Goal: Task Accomplishment & Management: Use online tool/utility

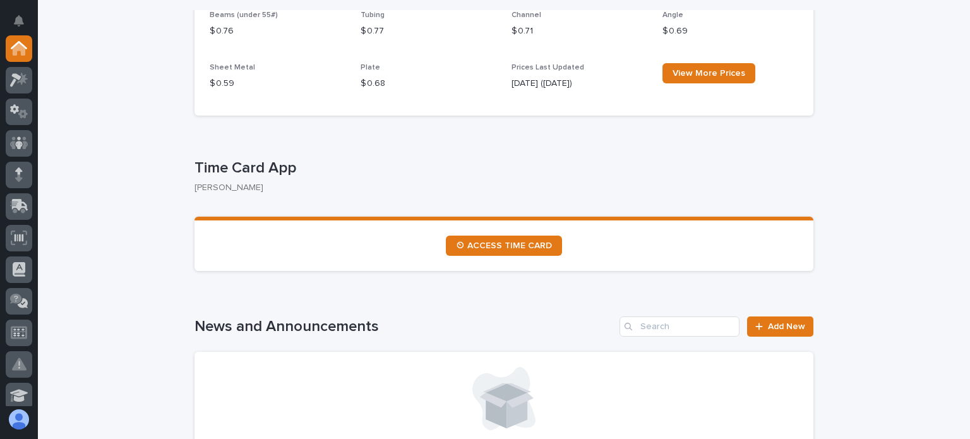
scroll to position [695, 0]
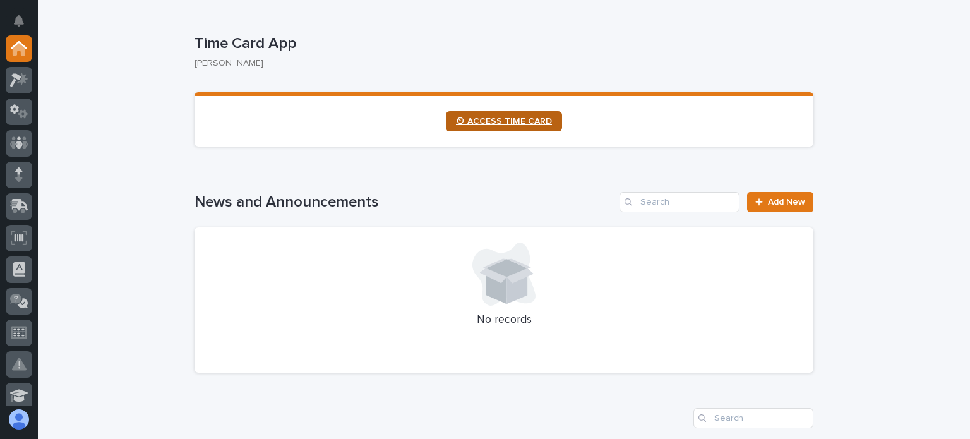
click at [493, 114] on link "⏲ ACCESS TIME CARD" at bounding box center [504, 121] width 116 height 20
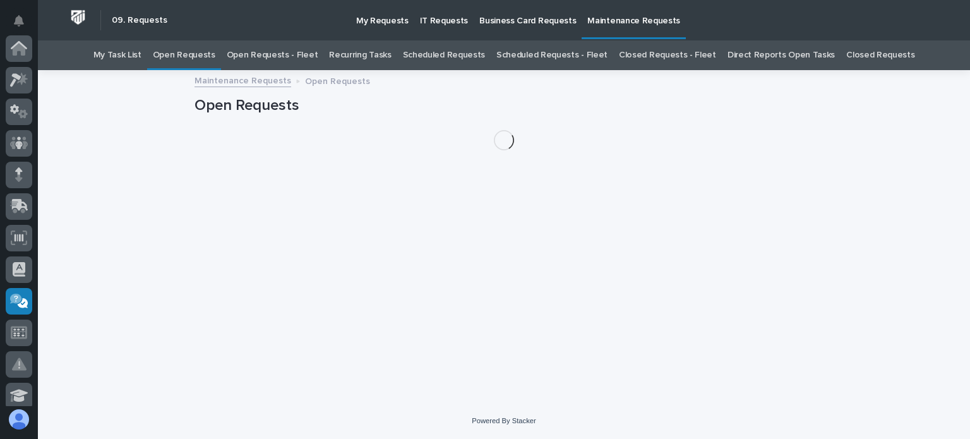
scroll to position [253, 0]
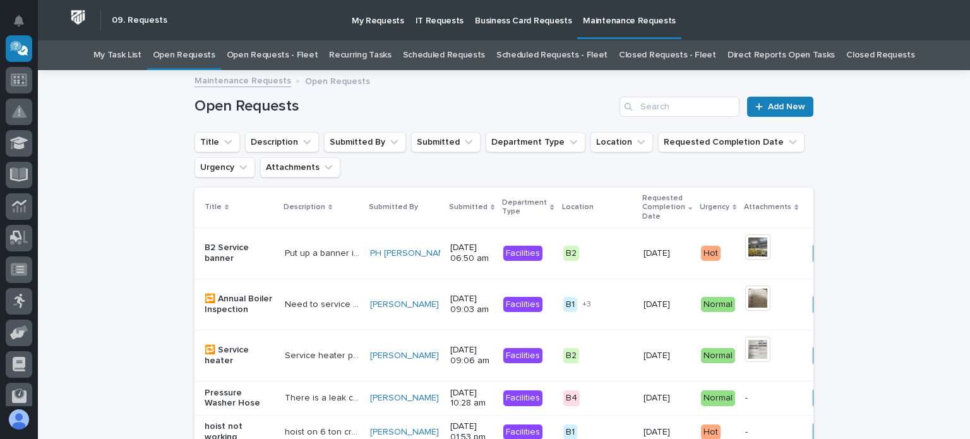
click at [277, 57] on link "Open Requests - Fleet" at bounding box center [273, 55] width 92 height 30
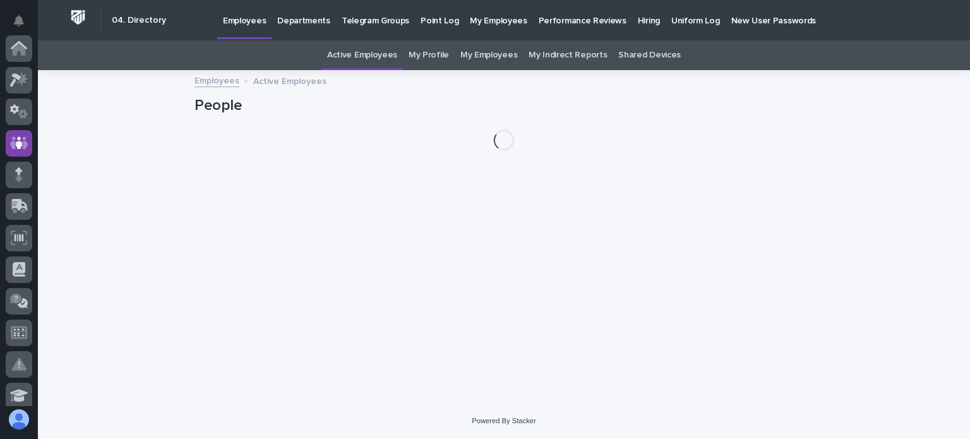
scroll to position [95, 0]
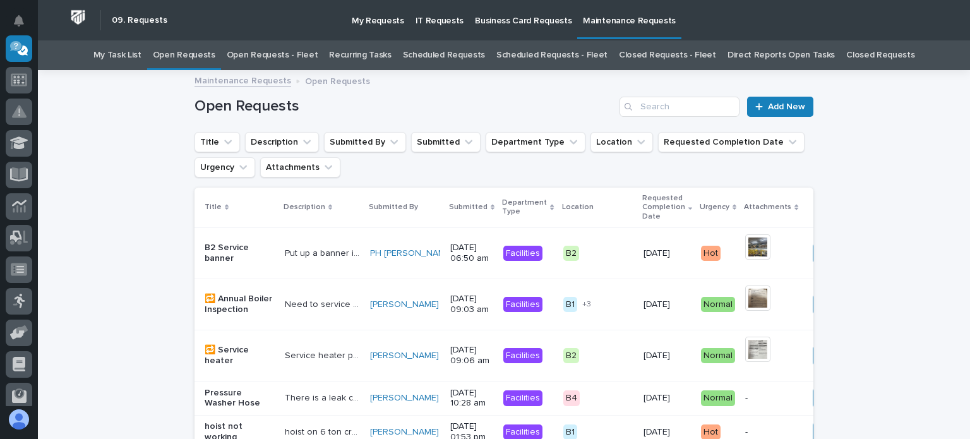
click at [260, 49] on link "Open Requests - Fleet" at bounding box center [273, 55] width 92 height 30
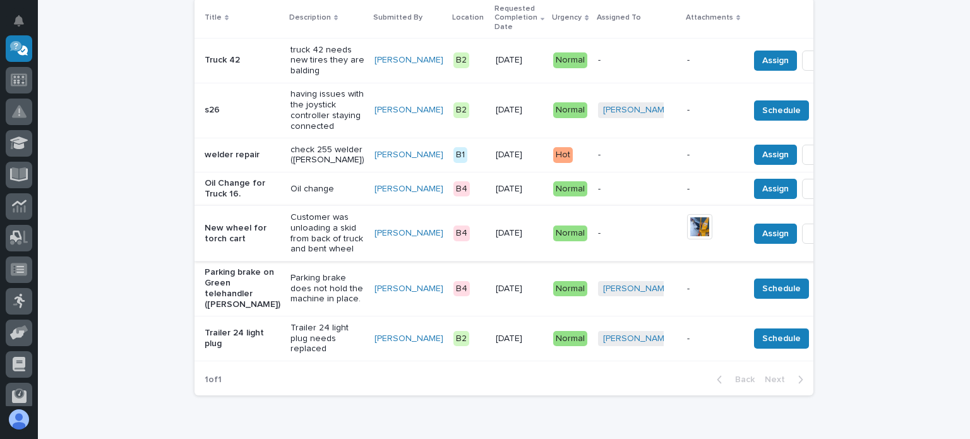
scroll to position [253, 0]
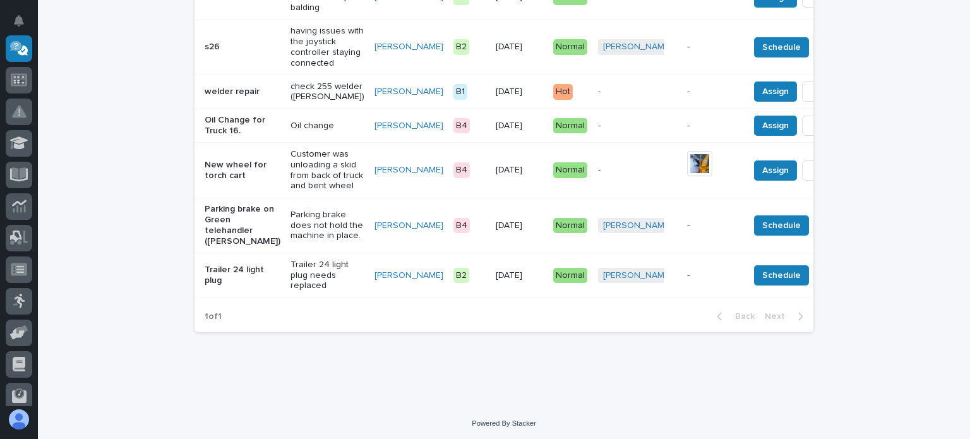
click at [291, 103] on p "check 255 welder ([PERSON_NAME])" at bounding box center [328, 91] width 74 height 21
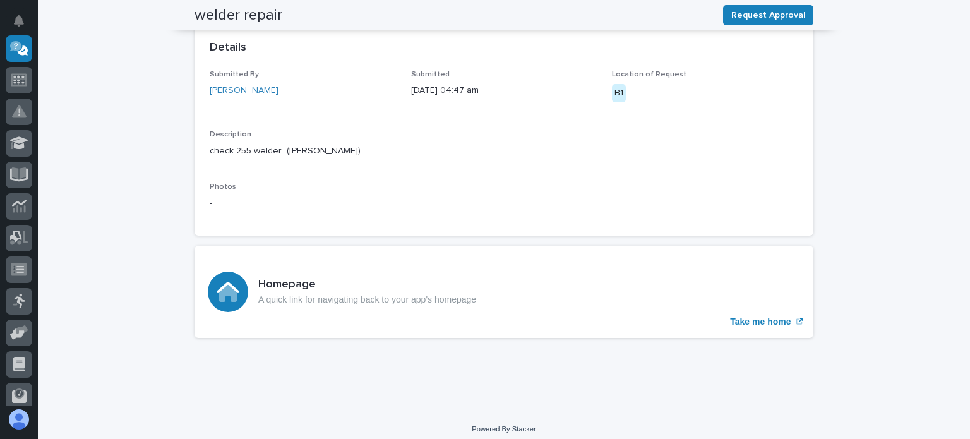
scroll to position [296, 0]
